Goal: Task Accomplishment & Management: Complete application form

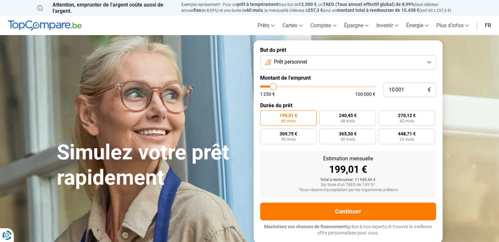
type input "55 500"
type input "55500"
click at [323, 86] on input "range" at bounding box center [317, 87] width 115 height 2
radio input "false"
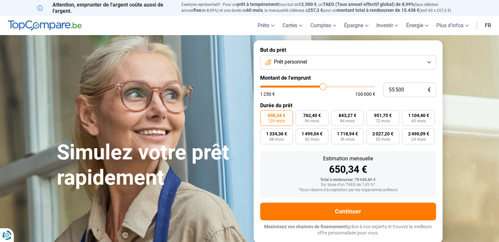
type input "41 500"
type input "41500"
click at [307, 86] on input "range" at bounding box center [317, 87] width 115 height 2
type input "34 500"
type input "34500"
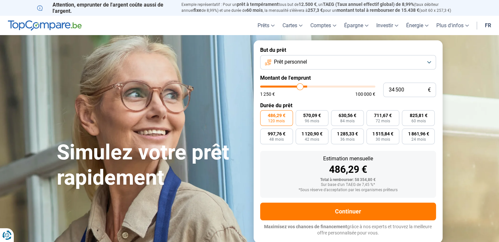
click at [300, 86] on input "range" at bounding box center [317, 87] width 115 height 2
type input "29 250"
type input "29250"
click at [294, 87] on input "range" at bounding box center [317, 87] width 115 height 2
click at [297, 87] on input "range" at bounding box center [317, 87] width 115 height 2
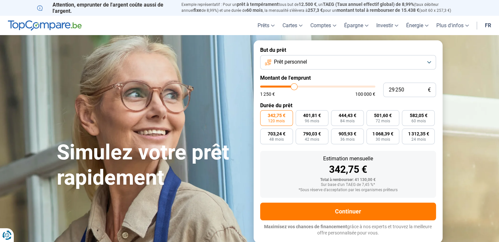
type input "32 750"
type input "32750"
click at [298, 87] on input "range" at bounding box center [317, 87] width 115 height 2
drag, startPoint x: 405, startPoint y: 90, endPoint x: 365, endPoint y: 90, distance: 40.4
click at [365, 90] on div "32 750 € 1 250 € 100 000 €" at bounding box center [348, 90] width 176 height 14
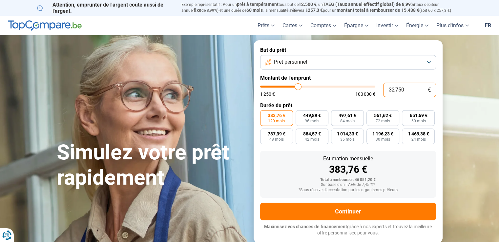
type input "3"
type input "1250"
type input "30"
type input "1250"
type input "300"
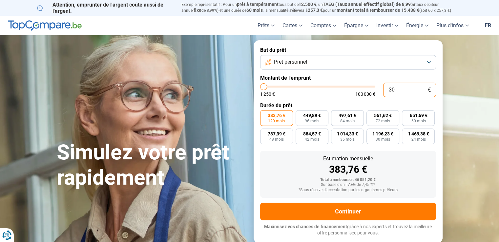
type input "1250"
type input "3 000"
type input "3000"
type input "30 000"
type input "30000"
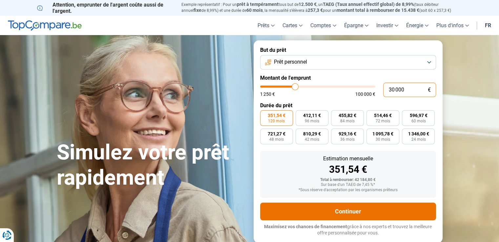
type input "30 000"
click at [346, 208] on button "Continuer" at bounding box center [348, 212] width 176 height 18
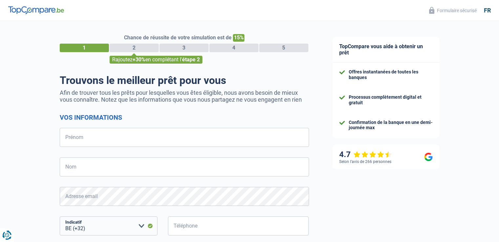
select select "32"
